Goal: Check status: Check status

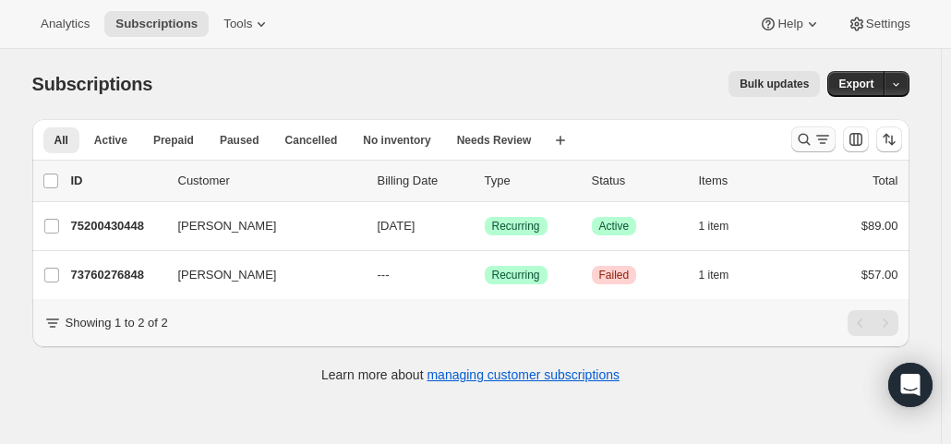
click at [810, 139] on icon "Search and filter results" at bounding box center [804, 139] width 18 height 18
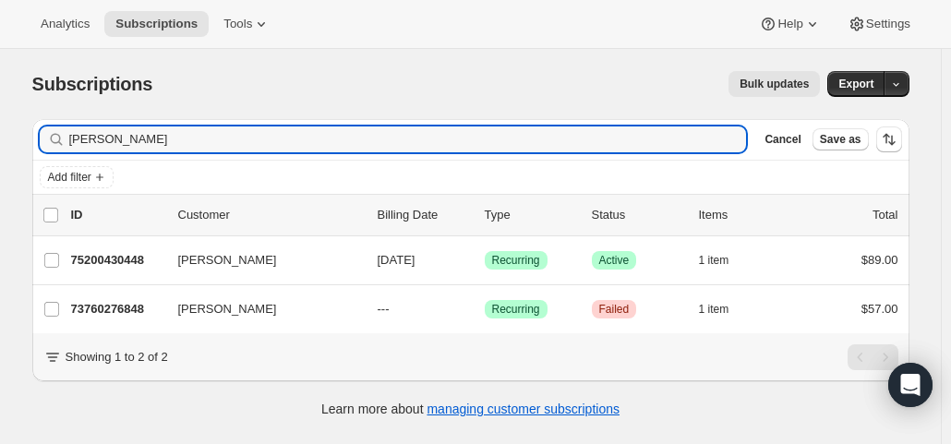
drag, startPoint x: 188, startPoint y: 139, endPoint x: 33, endPoint y: 128, distance: 155.6
click at [33, 128] on div "Filter subscribers [PERSON_NAME] Clear Cancel Save as Add filter 0 selected Upd…" at bounding box center [464, 270] width 892 height 333
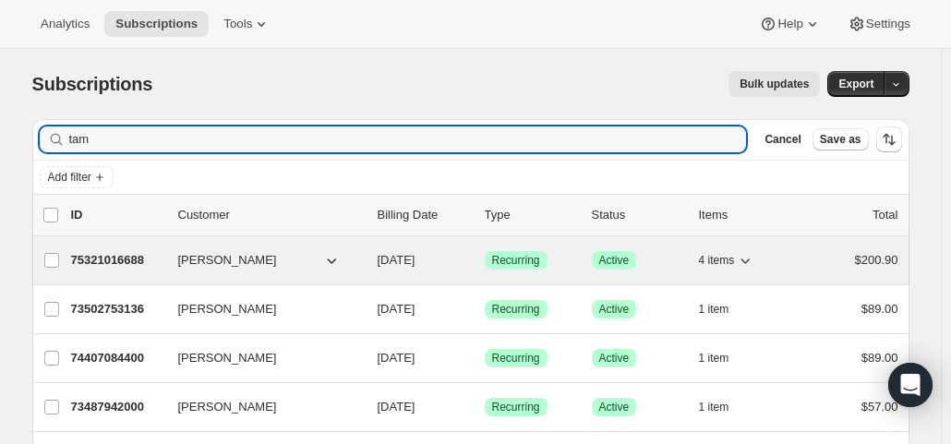
type input "tam"
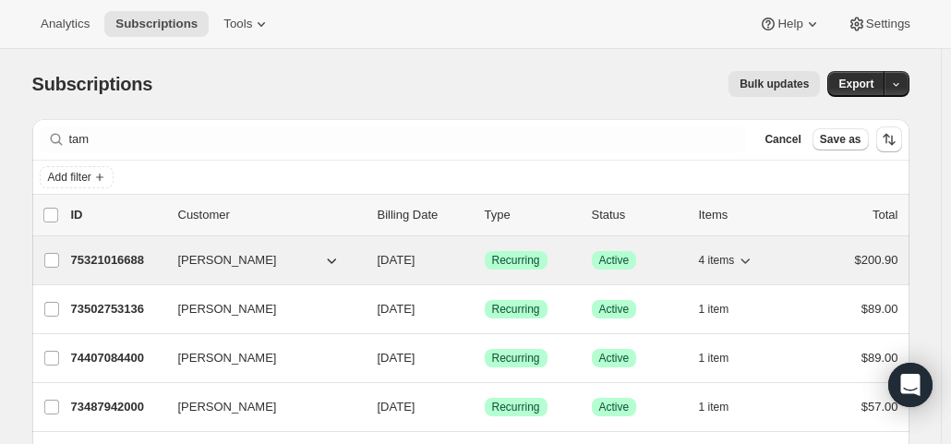
click at [416, 261] on span "[DATE]" at bounding box center [397, 260] width 38 height 14
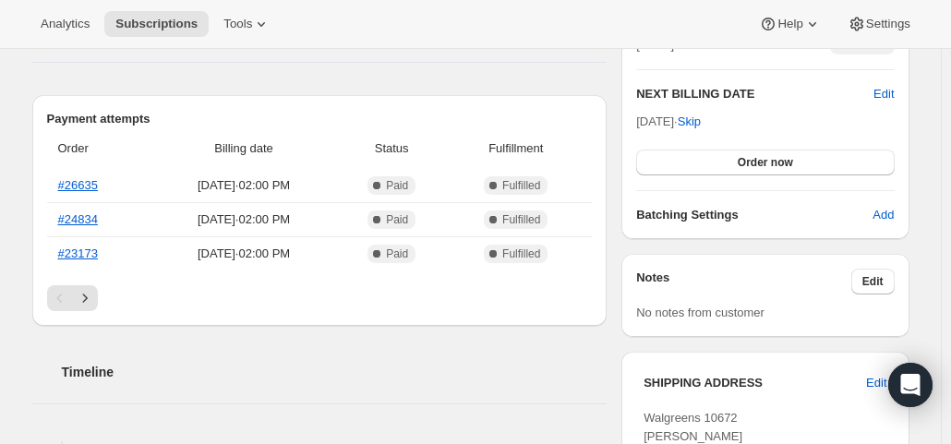
scroll to position [462, 0]
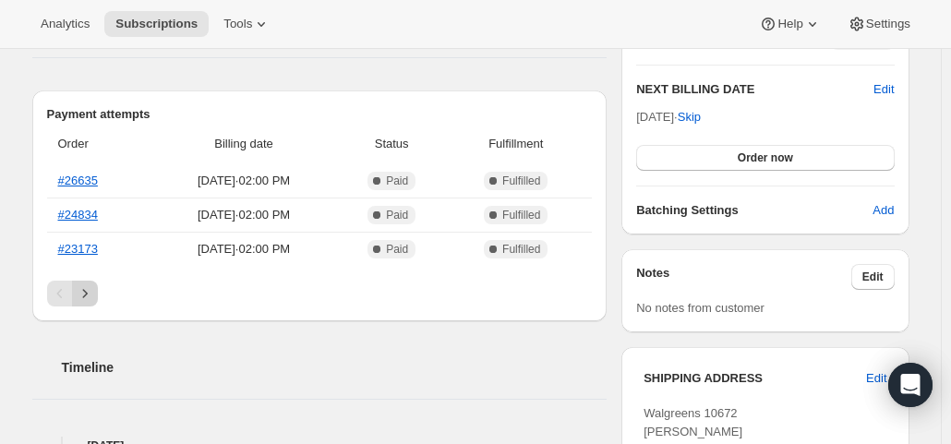
click at [81, 289] on icon "Next" at bounding box center [85, 294] width 18 height 18
click at [78, 243] on link "#18003" at bounding box center [78, 249] width 40 height 14
